Goal: Check status: Check status

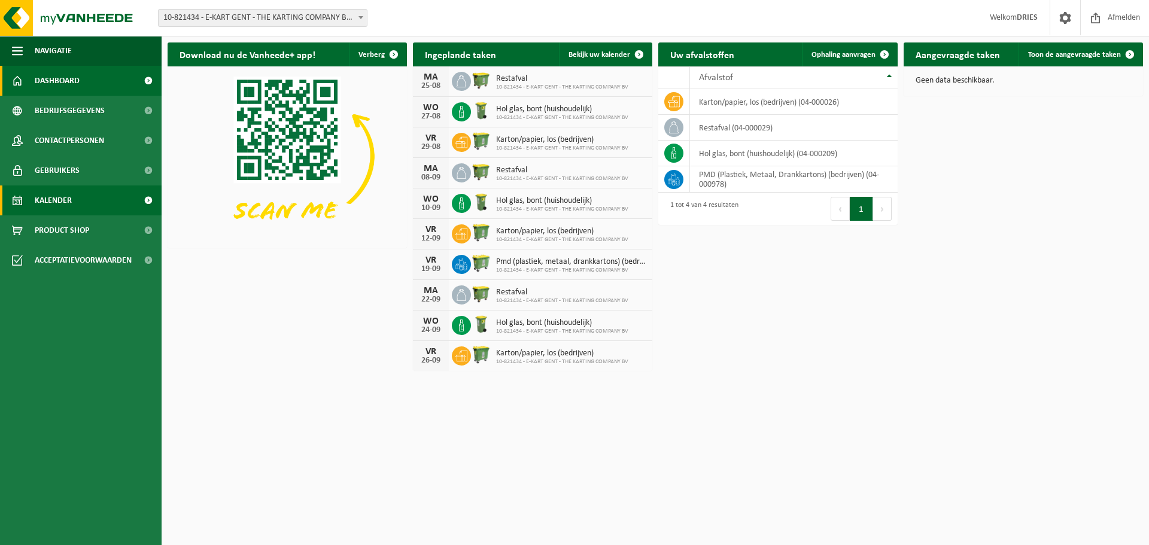
click at [109, 208] on link "Kalender" at bounding box center [81, 201] width 162 height 30
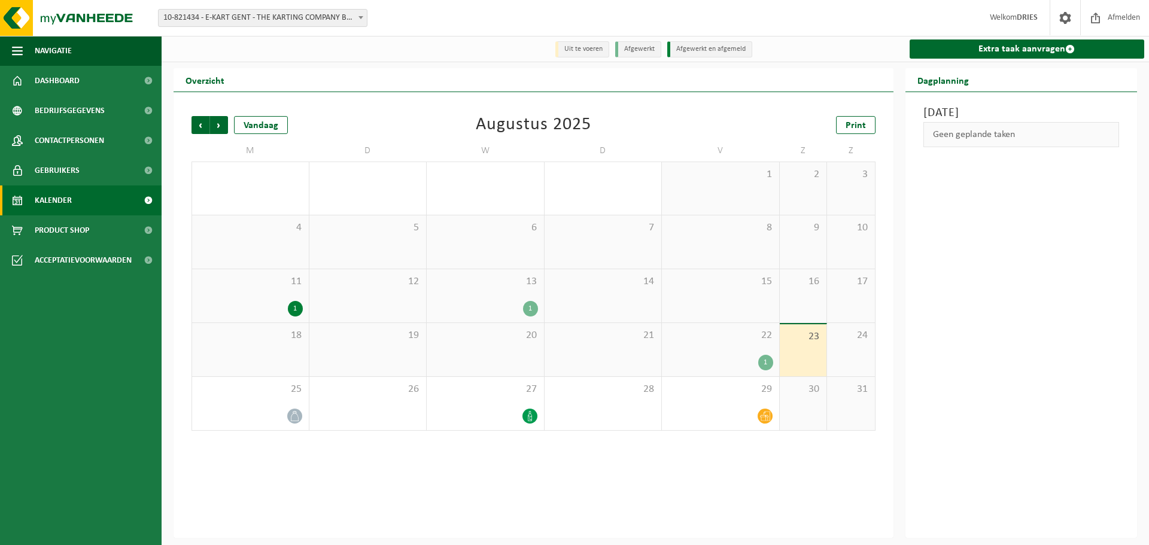
click at [852, 357] on div "24" at bounding box center [850, 349] width 47 height 53
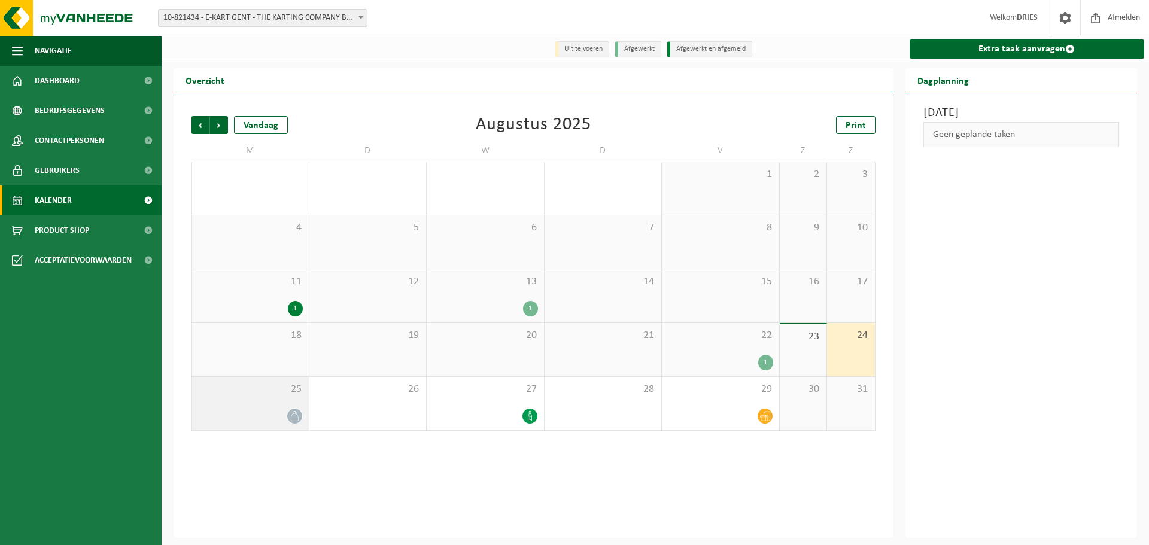
click at [296, 418] on icon at bounding box center [295, 416] width 10 height 10
